Goal: Use online tool/utility: Utilize a website feature to perform a specific function

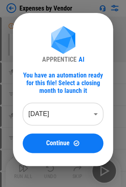
click at [11, 7] on div "APPRENTICE AI You have an automation ready for this file! Select a closing mont…" at bounding box center [63, 89] width 126 height 179
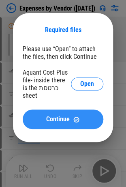
click at [69, 110] on button "Continue" at bounding box center [63, 120] width 81 height 20
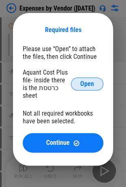
click at [91, 83] on span "Open" at bounding box center [87, 84] width 14 height 7
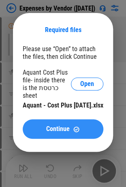
click at [83, 126] on div "Continue" at bounding box center [63, 129] width 61 height 7
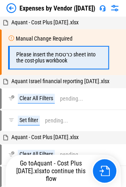
click at [14, 8] on img at bounding box center [12, 8] width 10 height 10
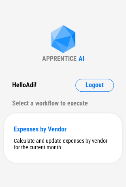
scroll to position [1, 0]
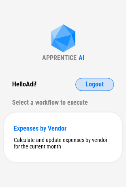
click at [91, 81] on span "Logout" at bounding box center [95, 84] width 18 height 7
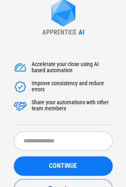
scroll to position [0, 0]
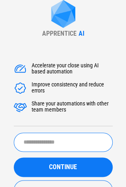
click at [33, 137] on input "text" at bounding box center [63, 142] width 99 height 19
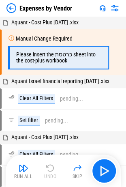
click at [11, 8] on img at bounding box center [12, 8] width 10 height 10
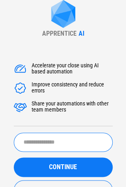
click at [32, 142] on input "text" at bounding box center [63, 142] width 99 height 19
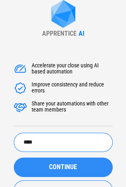
type input "****"
click at [37, 161] on button "CONTINUE" at bounding box center [63, 168] width 99 height 20
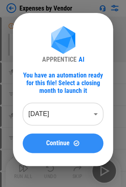
click at [43, 142] on div "Continue" at bounding box center [63, 143] width 61 height 7
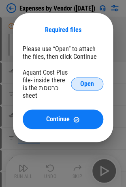
click at [80, 81] on span "Open" at bounding box center [87, 84] width 14 height 7
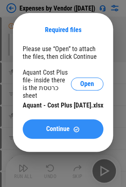
click at [64, 126] on span "Continue" at bounding box center [58, 129] width 24 height 7
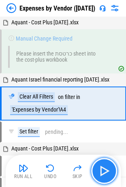
click at [106, 173] on img "button" at bounding box center [104, 171] width 13 height 13
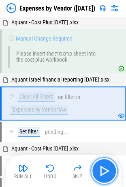
click at [106, 173] on img "button" at bounding box center [104, 171] width 13 height 13
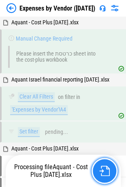
click at [106, 169] on img "button" at bounding box center [105, 171] width 11 height 11
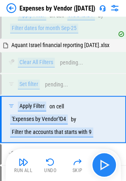
scroll to position [375, 0]
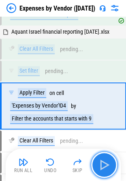
click at [103, 165] on img "button" at bounding box center [104, 164] width 13 height 13
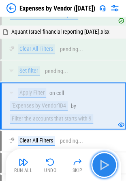
click at [104, 164] on img "button" at bounding box center [104, 164] width 13 height 13
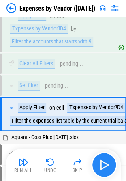
scroll to position [460, 0]
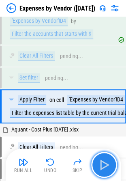
click at [104, 164] on img "button" at bounding box center [104, 164] width 13 height 13
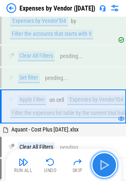
click at [104, 164] on img "button" at bounding box center [104, 164] width 13 height 13
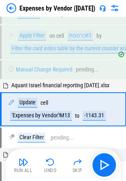
scroll to position [696, 0]
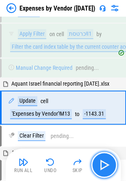
click at [102, 163] on img "button" at bounding box center [104, 164] width 13 height 13
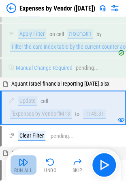
click at [26, 163] on img "button" at bounding box center [24, 162] width 10 height 10
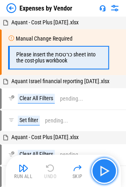
drag, startPoint x: 2, startPoint y: 106, endPoint x: 100, endPoint y: 167, distance: 115.7
click at [100, 167] on img "button" at bounding box center [104, 171] width 13 height 13
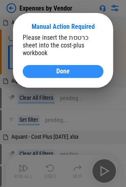
click at [76, 68] on div "Done" at bounding box center [63, 71] width 61 height 7
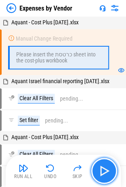
click at [98, 177] on button "button" at bounding box center [104, 171] width 26 height 26
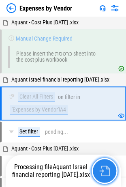
click at [103, 170] on img "button" at bounding box center [105, 171] width 11 height 11
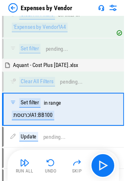
scroll to position [93, 0]
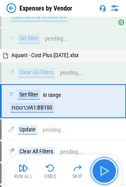
click at [104, 169] on img "button" at bounding box center [104, 171] width 13 height 13
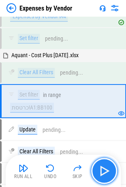
click at [102, 163] on button "button" at bounding box center [104, 171] width 26 height 26
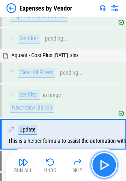
click at [104, 170] on img "button" at bounding box center [104, 164] width 13 height 13
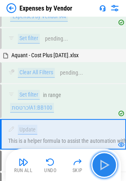
click at [105, 167] on img "button" at bounding box center [104, 164] width 13 height 13
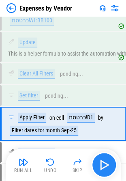
scroll to position [200, 0]
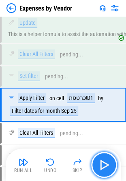
click at [105, 167] on img "button" at bounding box center [104, 164] width 13 height 13
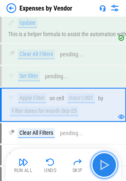
click at [105, 167] on img "button" at bounding box center [104, 164] width 13 height 13
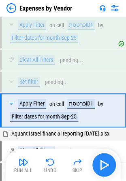
scroll to position [278, 0]
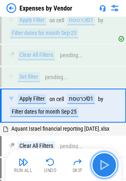
click at [106, 164] on img "button" at bounding box center [104, 164] width 13 height 13
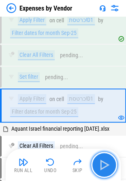
click at [101, 170] on img "button" at bounding box center [104, 164] width 13 height 13
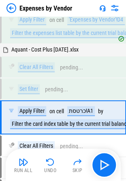
scroll to position [550, 0]
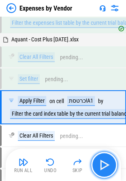
click at [115, 167] on button "button" at bounding box center [104, 165] width 26 height 26
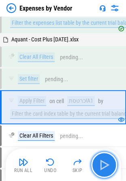
click at [112, 166] on button "button" at bounding box center [104, 165] width 26 height 26
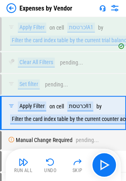
scroll to position [629, 0]
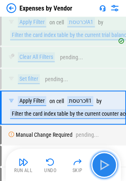
click at [111, 162] on img "button" at bounding box center [104, 164] width 13 height 13
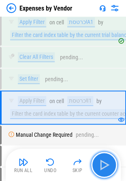
click at [105, 162] on img "button" at bounding box center [104, 164] width 13 height 13
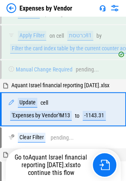
scroll to position [696, 0]
